Goal: Task Accomplishment & Management: Complete application form

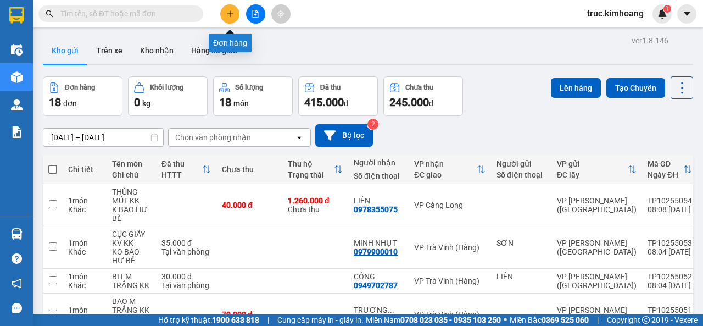
click at [234, 13] on button at bounding box center [229, 13] width 19 height 19
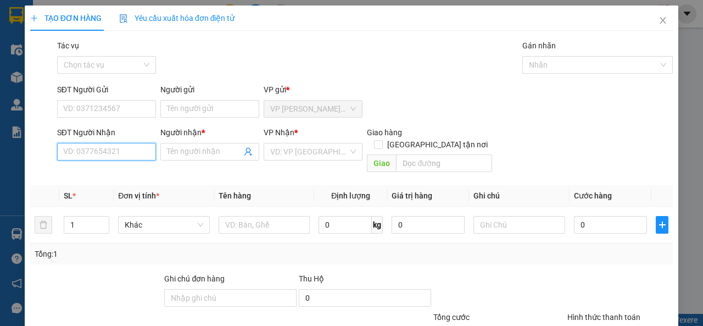
click at [102, 151] on input "SĐT Người Nhận" at bounding box center [106, 152] width 99 height 18
type input "0393919737"
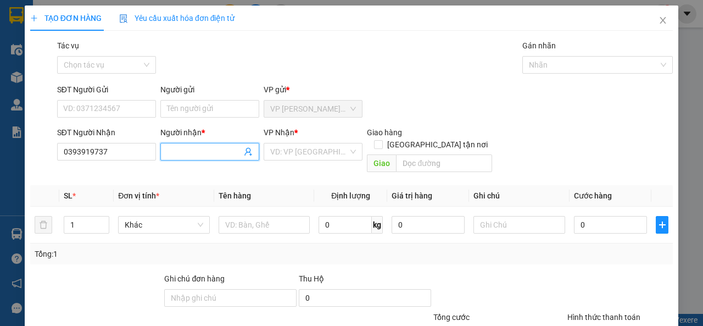
click at [182, 154] on input "Người nhận *" at bounding box center [204, 152] width 75 height 12
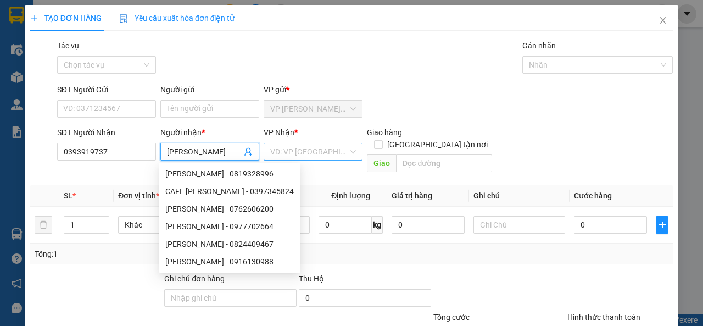
type input "[PERSON_NAME]"
click at [290, 151] on input "search" at bounding box center [309, 151] width 78 height 16
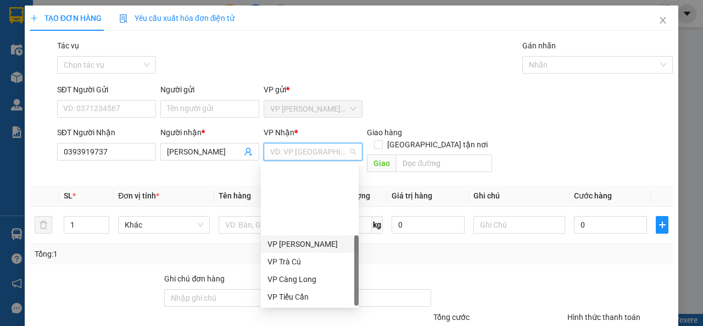
scroll to position [88, 0]
click at [305, 244] on div "VP Duyên Hải" at bounding box center [310, 244] width 85 height 12
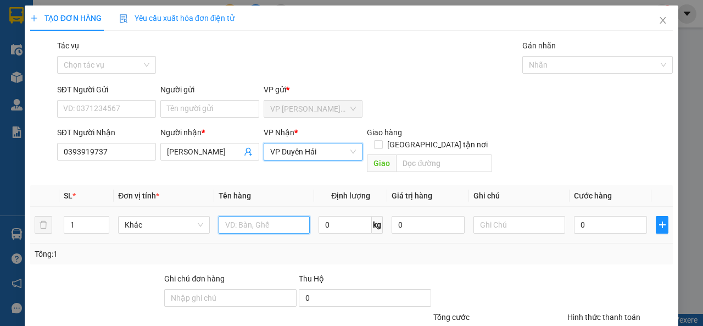
click at [259, 216] on input "text" at bounding box center [265, 225] width 92 height 18
type input "r"
type input "RỔ M ĐEN KK"
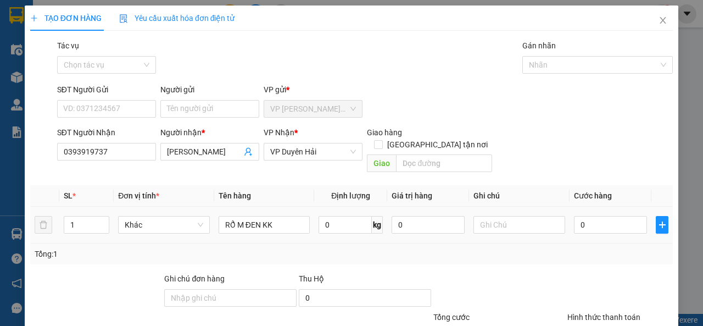
click at [510, 222] on div at bounding box center [520, 225] width 92 height 22
click at [505, 220] on input "text" at bounding box center [520, 225] width 92 height 18
click at [611, 216] on input "0" at bounding box center [610, 225] width 73 height 18
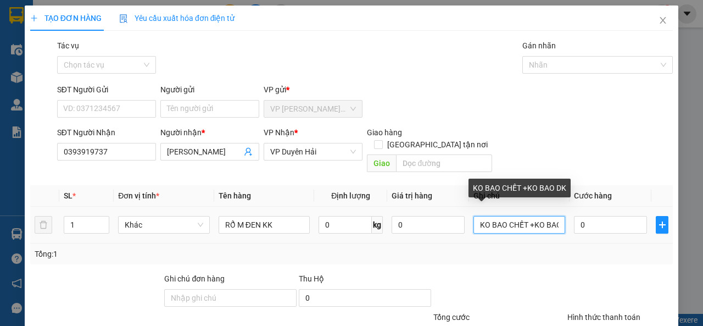
click at [536, 217] on input "KO BAO CHẾT +KO BAO DK" at bounding box center [520, 225] width 92 height 18
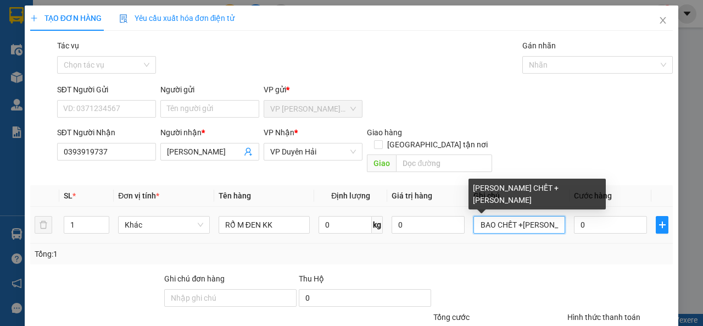
scroll to position [0, 17]
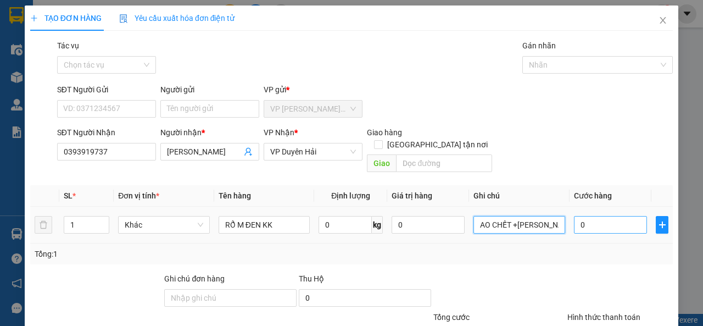
type input "KO BAO CHẾT +[PERSON_NAME] KD"
click at [584, 216] on input "0" at bounding box center [610, 225] width 73 height 18
type input "1"
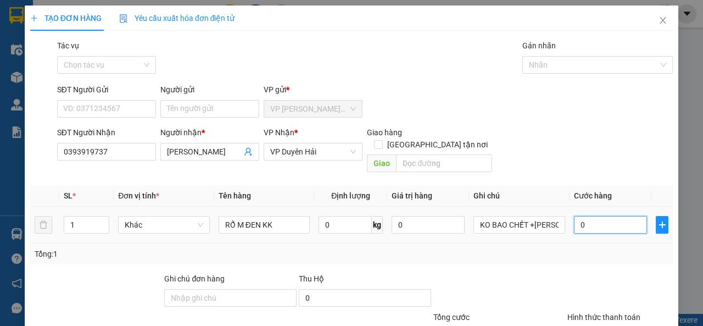
type input "1"
type input "12"
type input "120"
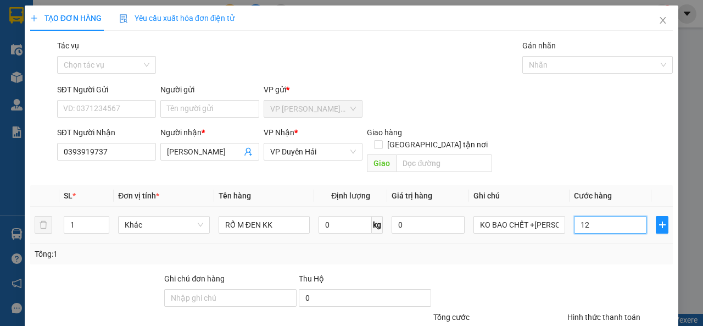
type input "120"
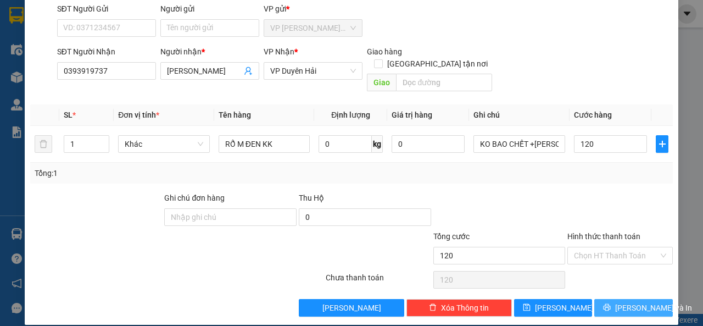
click at [632, 302] on span "[PERSON_NAME] và In" at bounding box center [653, 308] width 77 height 12
type input "120.000"
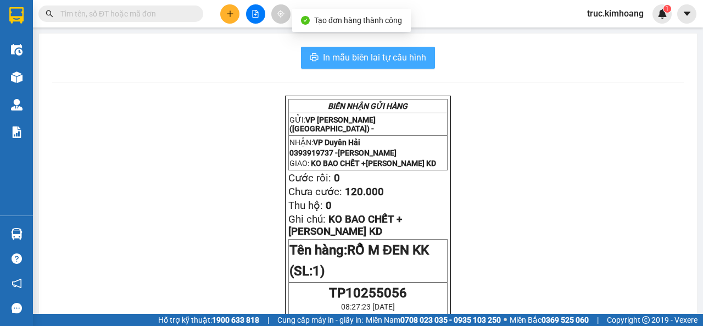
click at [399, 58] on span "In mẫu biên lai tự cấu hình" at bounding box center [374, 58] width 103 height 14
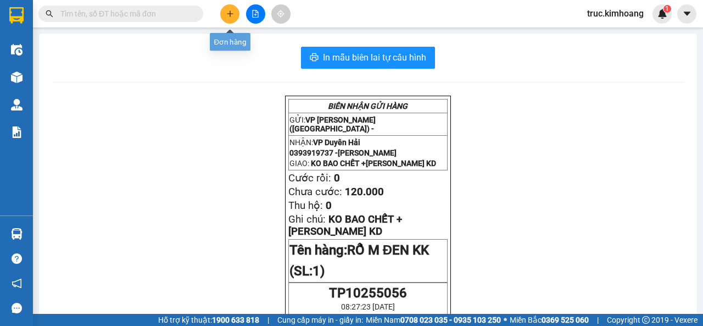
click at [220, 14] on button at bounding box center [229, 13] width 19 height 19
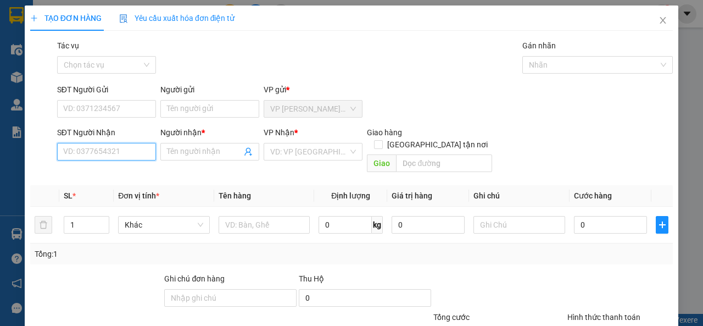
click at [107, 151] on input "SĐT Người Nhận" at bounding box center [106, 152] width 99 height 18
click at [131, 173] on div "0835094955 - LIỄU" at bounding box center [105, 174] width 85 height 12
type input "0835094955"
type input "LIỄU"
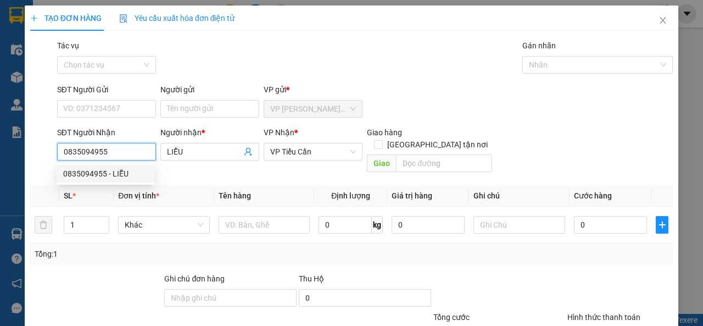
type input "80.000"
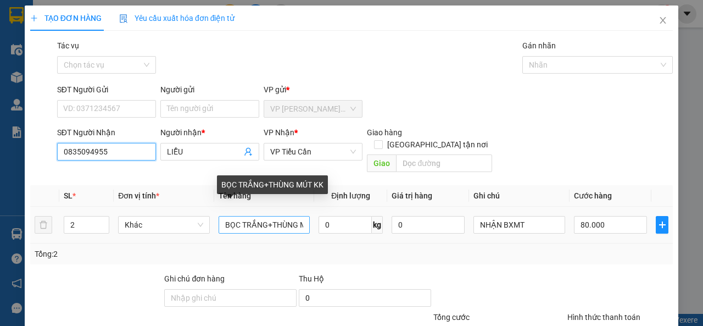
type input "0835094955"
click at [297, 216] on input "BỌC TRẮNG+THÙNG MÚT KK" at bounding box center [265, 225] width 92 height 18
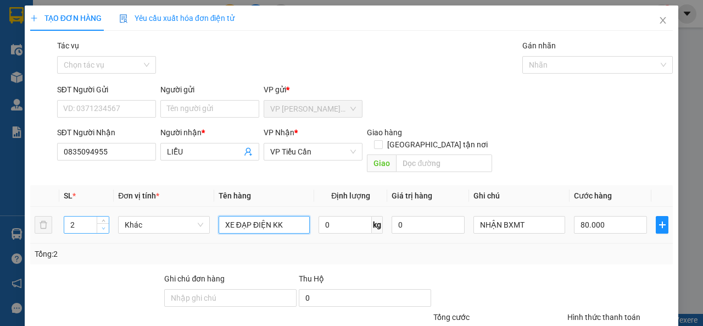
type input "XE ĐẠP ĐIỆN KK"
type input "1"
click at [102, 225] on span "down" at bounding box center [103, 228] width 7 height 7
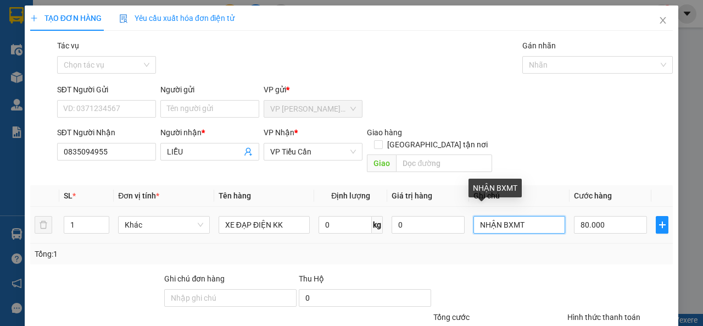
click at [527, 216] on input "NHẬN BXMT" at bounding box center [520, 225] width 92 height 18
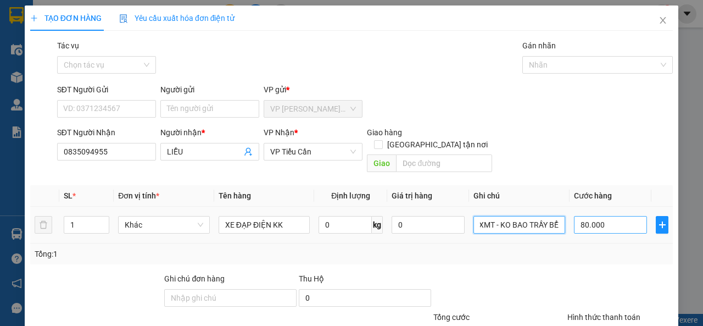
type input "NHẬN BXMT - KO BAO TRẦY BỂ"
click at [575, 216] on input "80.000" at bounding box center [610, 225] width 73 height 18
type input "1"
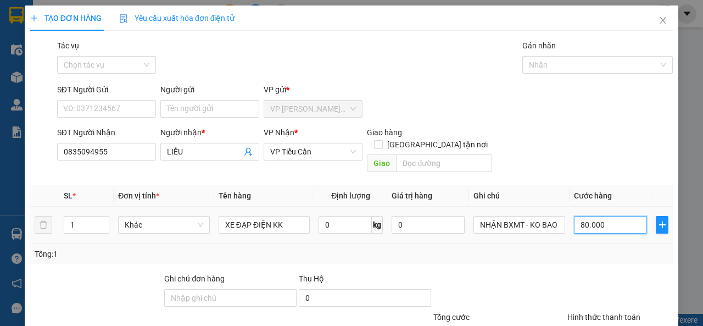
type input "1"
type input "15"
type input "150"
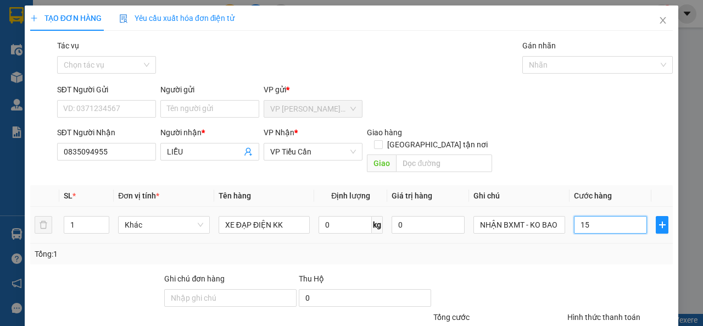
type input "150"
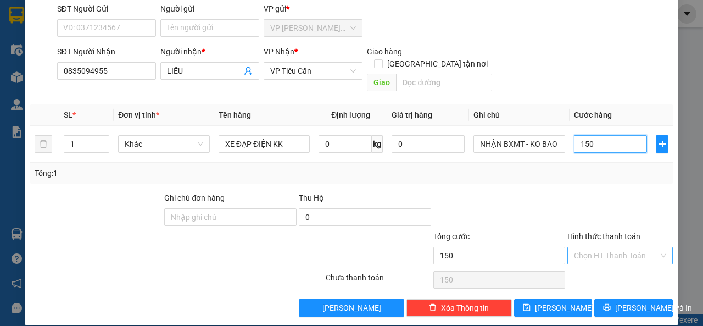
type input "150"
type input "150.000"
click at [596, 247] on input "Hình thức thanh toán" at bounding box center [616, 255] width 85 height 16
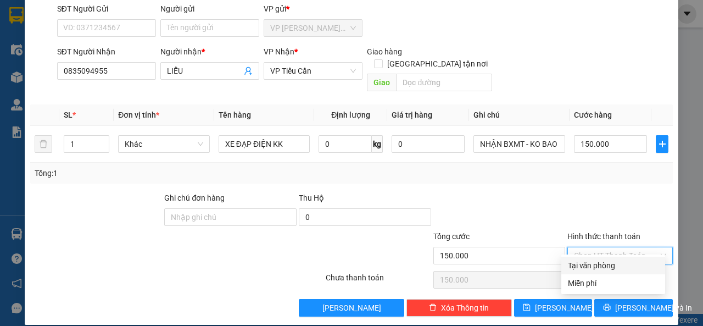
click at [596, 259] on div "Tại văn phòng" at bounding box center [613, 265] width 91 height 12
type input "0"
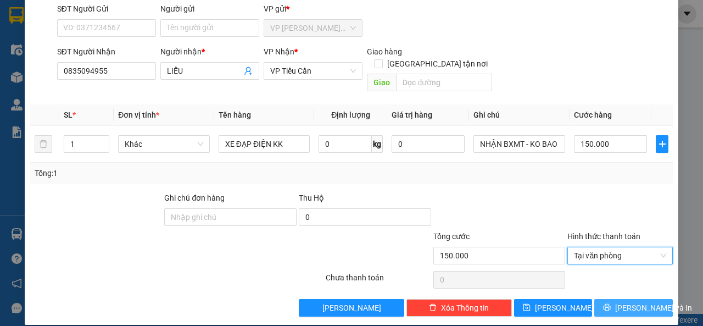
click at [619, 302] on span "[PERSON_NAME] và In" at bounding box center [653, 308] width 77 height 12
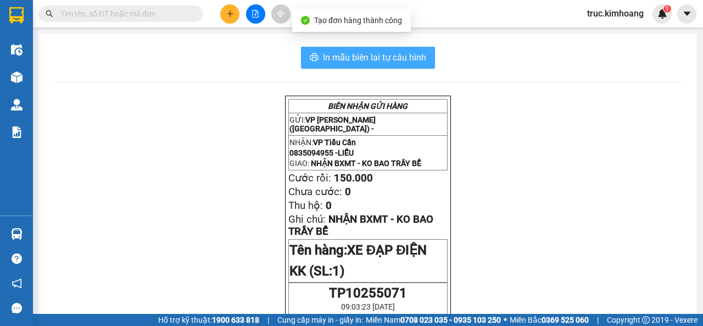
click at [407, 62] on span "In mẫu biên lai tự cấu hình" at bounding box center [374, 58] width 103 height 14
click at [414, 61] on span "In mẫu biên lai tự cấu hình" at bounding box center [374, 58] width 103 height 14
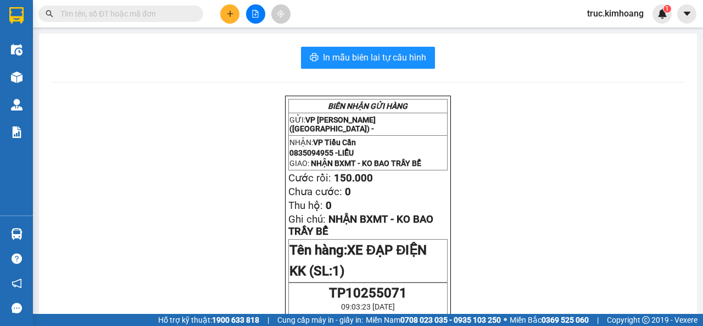
click at [227, 6] on button at bounding box center [229, 13] width 19 height 19
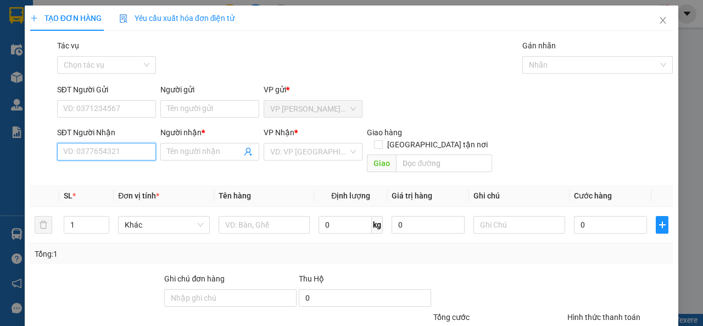
click at [99, 157] on input "SĐT Người Nhận" at bounding box center [106, 152] width 99 height 18
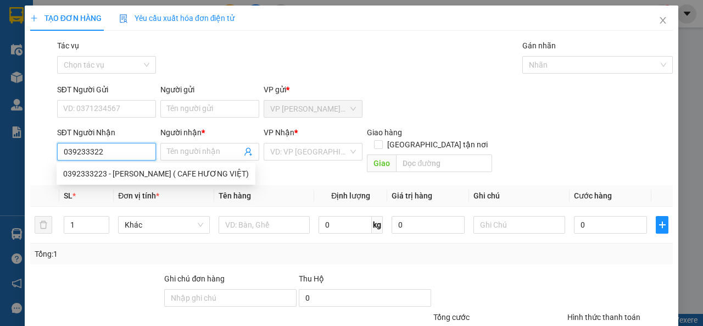
type input "0392333223"
click at [158, 176] on div "0392333223 - [PERSON_NAME] ( CAFE HƯƠNG VIỆT)" at bounding box center [156, 174] width 186 height 12
type input "[PERSON_NAME] ( CAFE HƯƠNG VIỆT)"
type input "55.000"
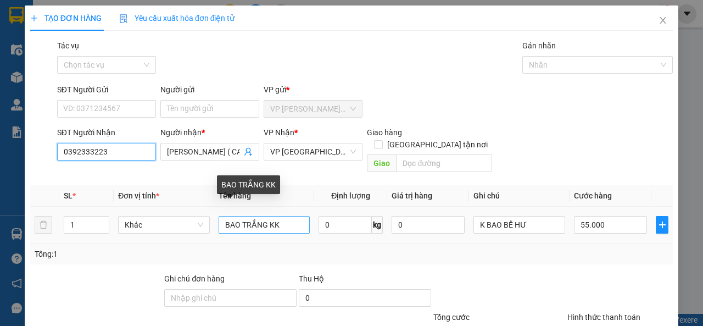
type input "0392333223"
click at [236, 216] on input "BAO TRẮNG KK" at bounding box center [265, 225] width 92 height 18
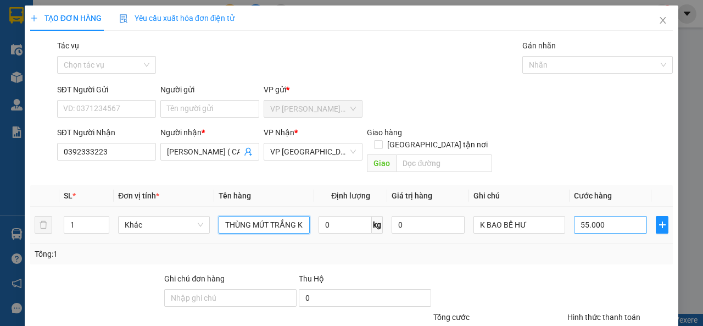
type input "THÙNG MÚT TRẮNG KK"
click at [621, 216] on input "55.000" at bounding box center [610, 225] width 73 height 18
type input "6"
type input "60"
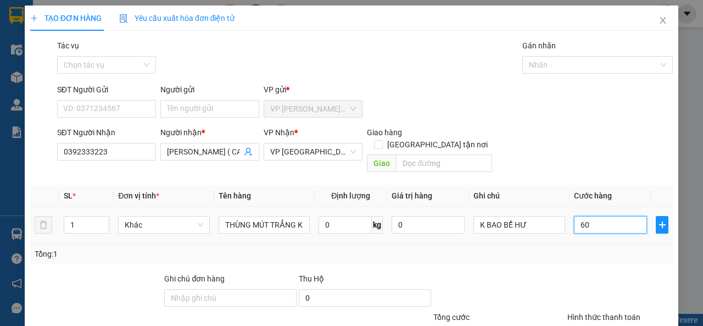
type input "60"
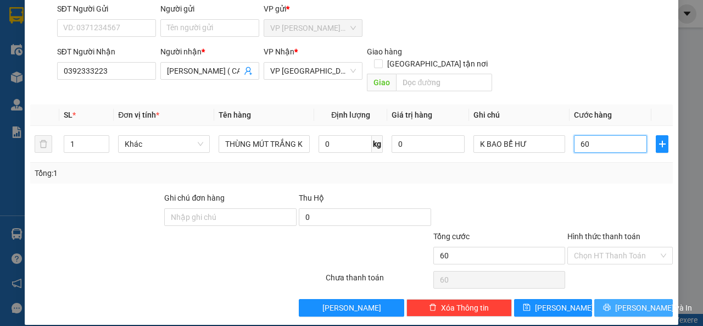
type input "60"
type input "60.000"
click at [609, 299] on button "[PERSON_NAME] và In" at bounding box center [633, 308] width 79 height 18
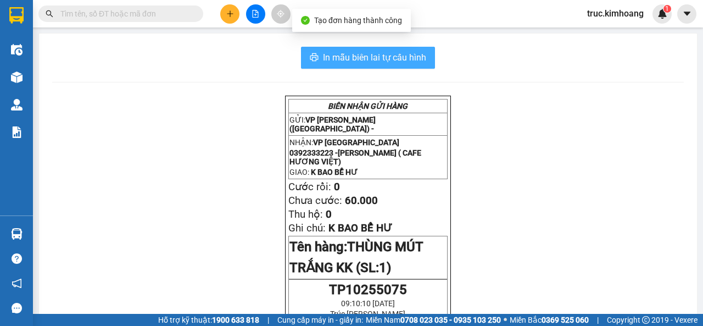
click at [377, 55] on span "In mẫu biên lai tự cấu hình" at bounding box center [374, 58] width 103 height 14
click at [408, 55] on span "In mẫu biên lai tự cấu hình" at bounding box center [374, 58] width 103 height 14
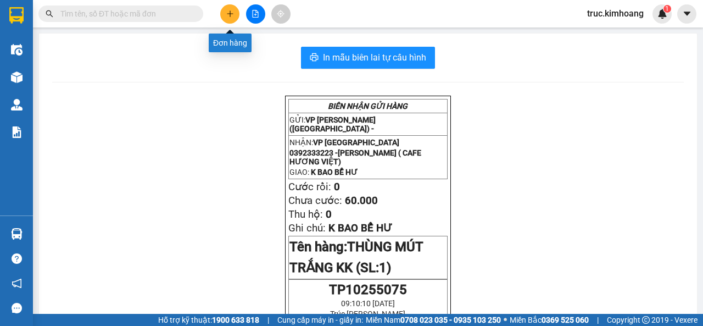
click at [229, 14] on icon "plus" at bounding box center [230, 13] width 6 height 1
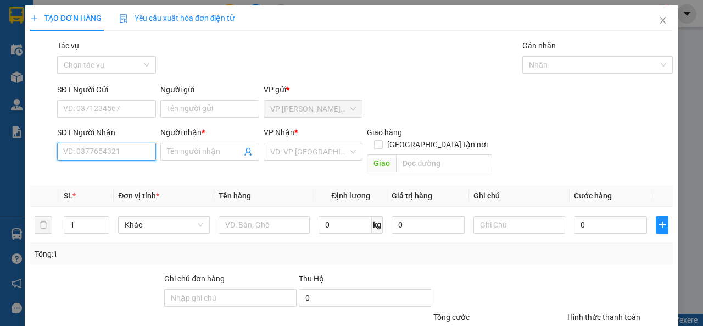
click at [99, 156] on input "SĐT Người Nhận" at bounding box center [106, 152] width 99 height 18
click at [140, 169] on div "0907625856 - NGHĨA" at bounding box center [105, 174] width 85 height 12
type input "0907625856"
type input "NGHĨA"
type input "25.000"
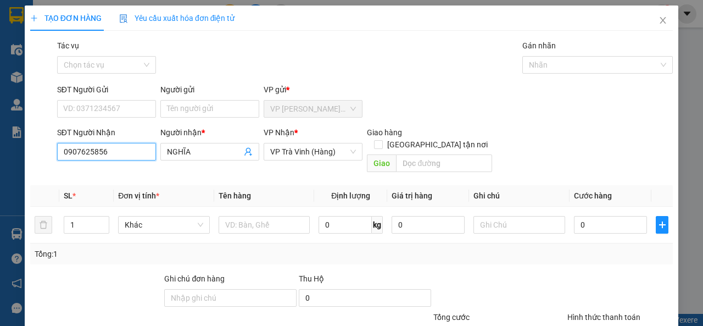
type input "25.000"
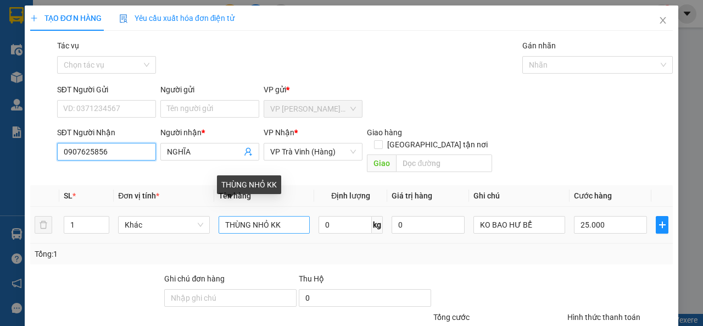
type input "0907625856"
click at [268, 216] on input "THÙNG NHỎ KK" at bounding box center [265, 225] width 92 height 18
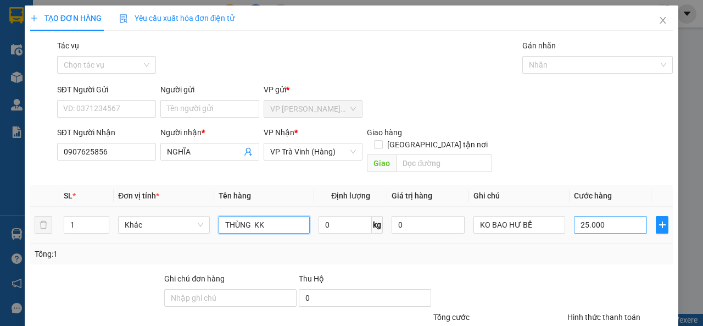
type input "THÙNG KK"
click at [610, 216] on input "25.000" at bounding box center [610, 225] width 73 height 18
type input "3"
type input "30"
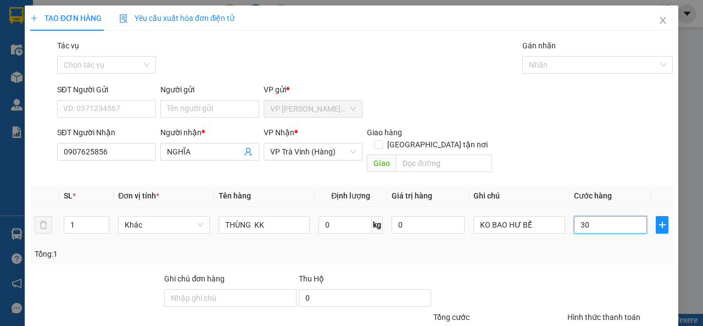
type input "30"
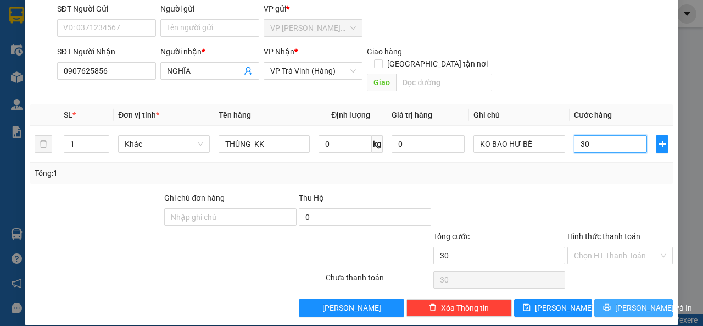
type input "30"
type input "30.000"
click at [620, 302] on span "[PERSON_NAME] và In" at bounding box center [653, 308] width 77 height 12
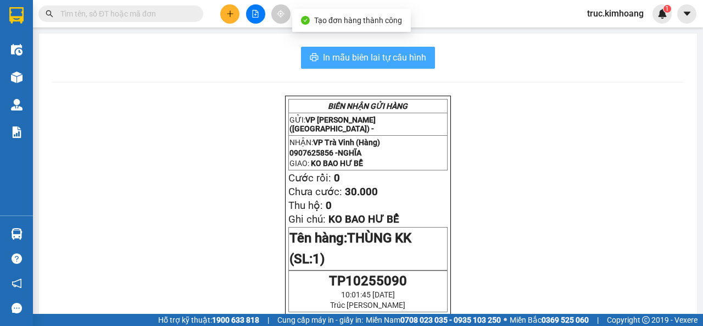
click at [358, 57] on span "In mẫu biên lai tự cấu hình" at bounding box center [374, 58] width 103 height 14
click at [416, 63] on span "In mẫu biên lai tự cấu hình" at bounding box center [374, 58] width 103 height 14
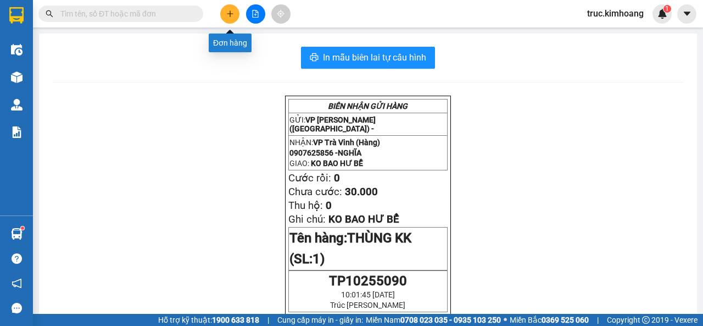
click at [228, 21] on button at bounding box center [229, 13] width 19 height 19
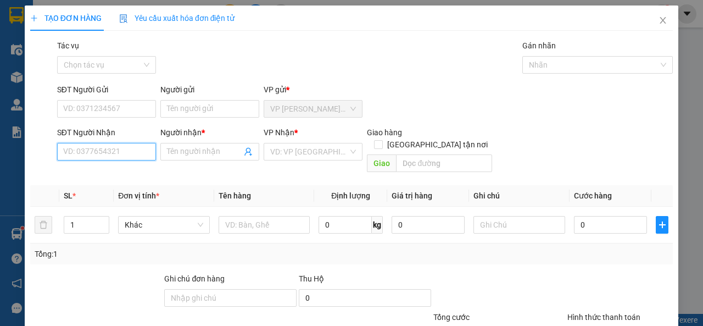
click at [84, 148] on input "SĐT Người Nhận" at bounding box center [106, 152] width 99 height 18
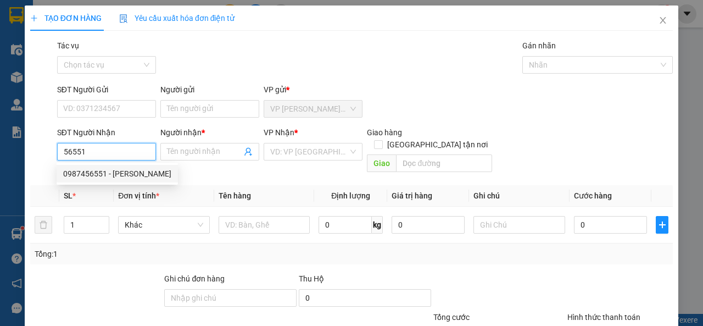
click at [151, 171] on div "0987456551 - [PERSON_NAME]" at bounding box center [117, 174] width 108 height 12
type input "0987456551"
type input "[PERSON_NAME]"
type input "50.000"
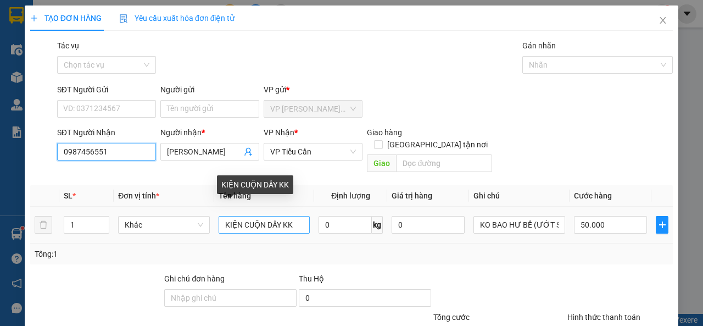
type input "0987456551"
click at [278, 216] on input "KIỆN CUỘN DÂY KK" at bounding box center [265, 225] width 92 height 18
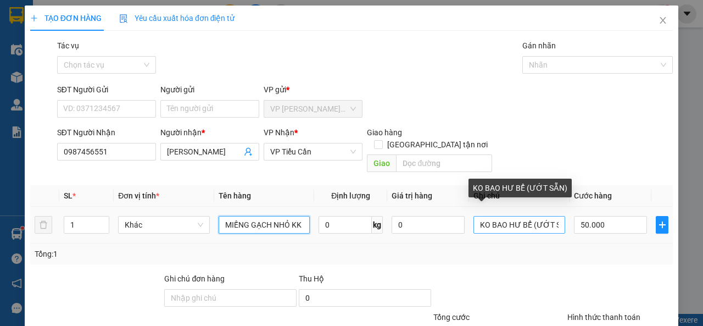
type input "MIẾNG GẠCH NHỎ KK"
click at [544, 216] on input "KO BAO HƯ BỂ (ƯỚT SẴN)" at bounding box center [520, 225] width 92 height 18
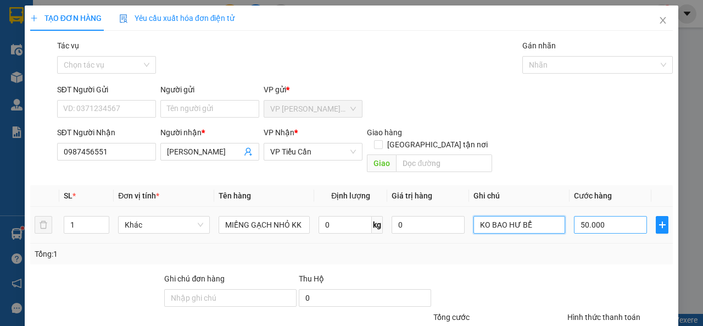
type input "KO BAO HƯ BỂ"
click at [583, 216] on input "50.000" at bounding box center [610, 225] width 73 height 18
type input "3"
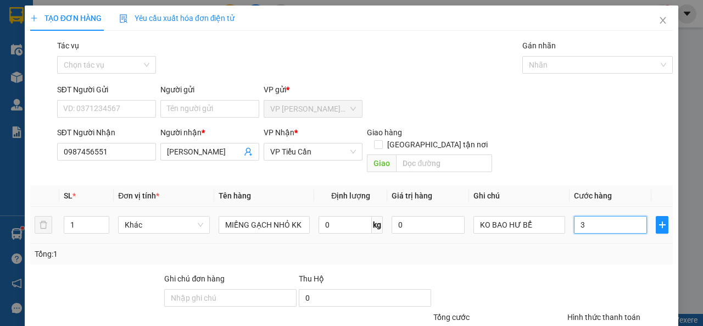
type input "35"
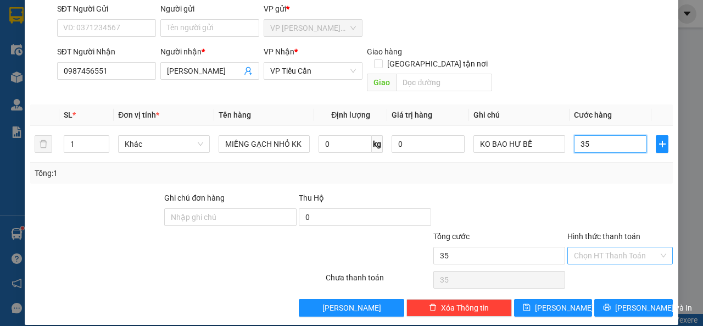
type input "35"
type input "35.000"
click at [600, 247] on input "Hình thức thanh toán" at bounding box center [616, 255] width 85 height 16
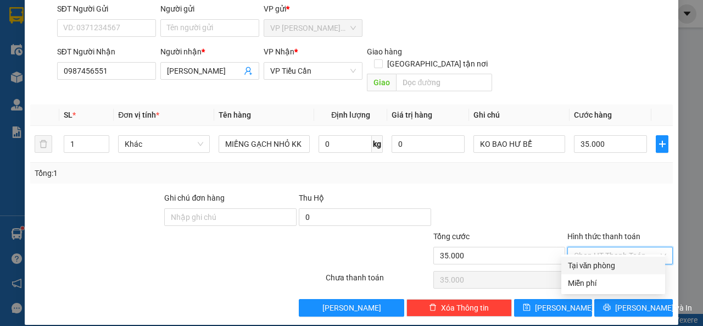
click at [602, 262] on div "Tại văn phòng" at bounding box center [613, 265] width 91 height 12
type input "0"
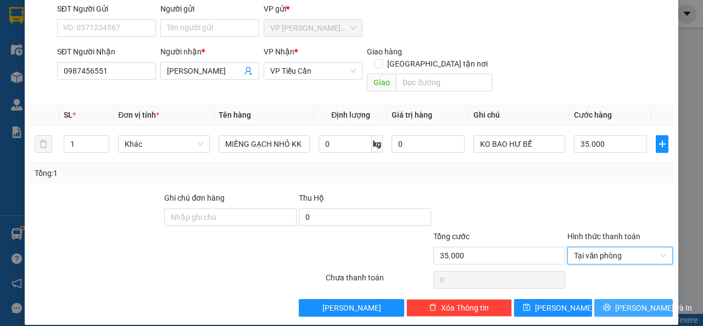
drag, startPoint x: 633, startPoint y: 296, endPoint x: 630, endPoint y: 286, distance: 9.9
click at [633, 302] on span "[PERSON_NAME] và In" at bounding box center [653, 308] width 77 height 12
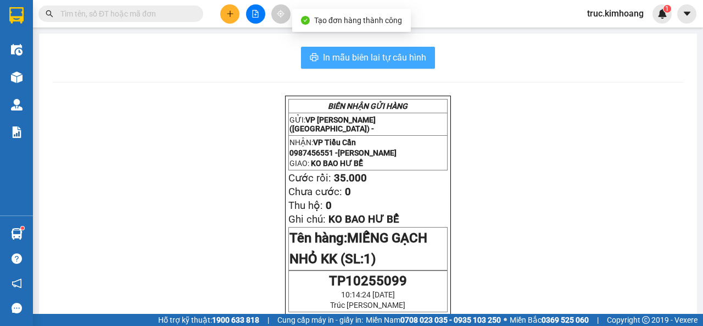
click at [367, 54] on span "In mẫu biên lai tự cấu hình" at bounding box center [374, 58] width 103 height 14
click at [391, 65] on button "In mẫu biên lai tự cấu hình" at bounding box center [368, 58] width 134 height 22
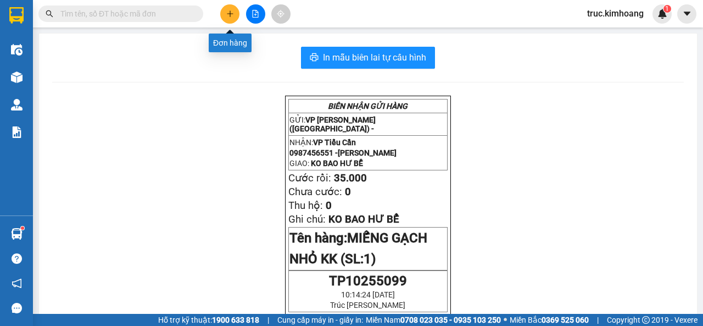
click at [222, 17] on button at bounding box center [229, 13] width 19 height 19
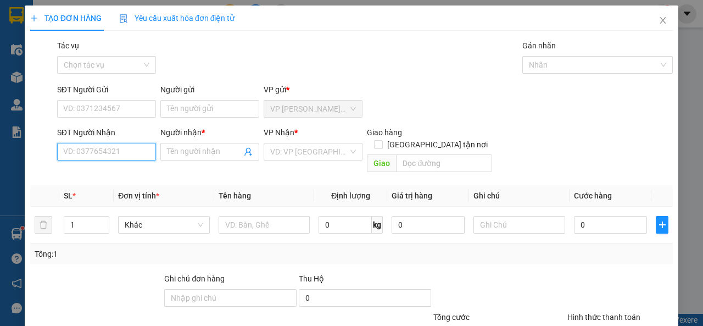
click at [136, 149] on input "SĐT Người Nhận" at bounding box center [106, 152] width 99 height 18
click at [127, 175] on div "0907415255 - CHÍ TÂM" at bounding box center [105, 174] width 85 height 12
type input "0907415255"
type input "CHÍ TÂM"
type input "70.000"
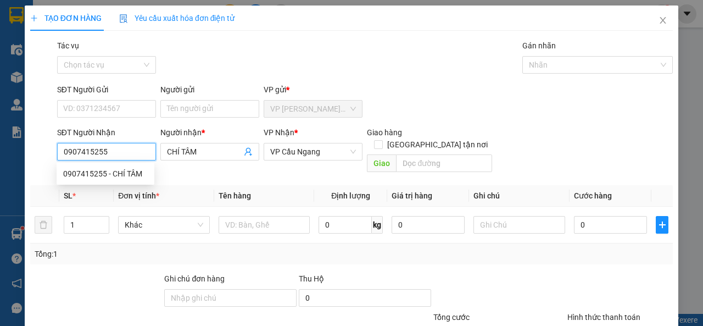
type input "70.000"
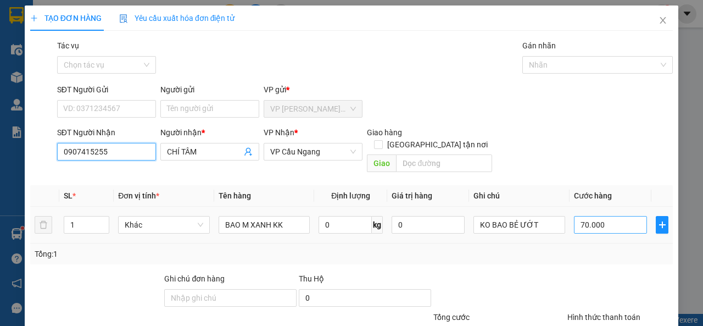
type input "0907415255"
click at [591, 216] on input "70.000" at bounding box center [610, 225] width 73 height 18
type input "6"
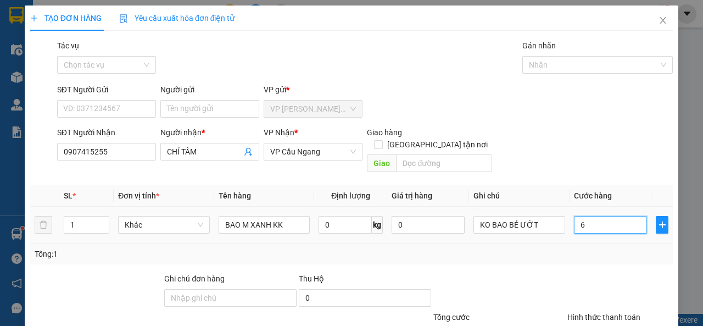
type input "60"
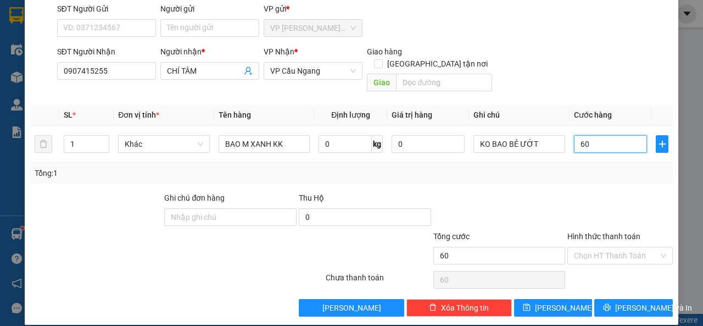
type input "60"
click at [614, 299] on button "[PERSON_NAME] và In" at bounding box center [633, 308] width 79 height 18
type input "60.000"
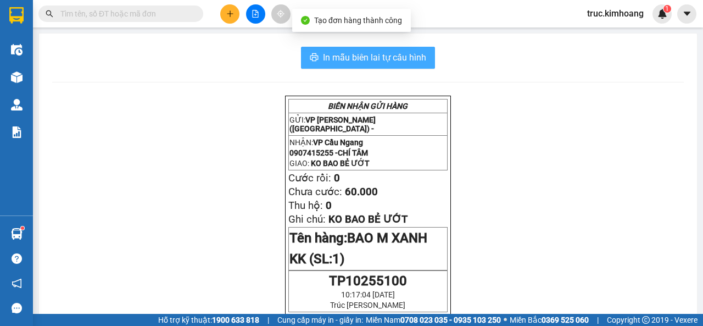
click at [417, 59] on span "In mẫu biên lai tự cấu hình" at bounding box center [374, 58] width 103 height 14
